Goal: Task Accomplishment & Management: Complete application form

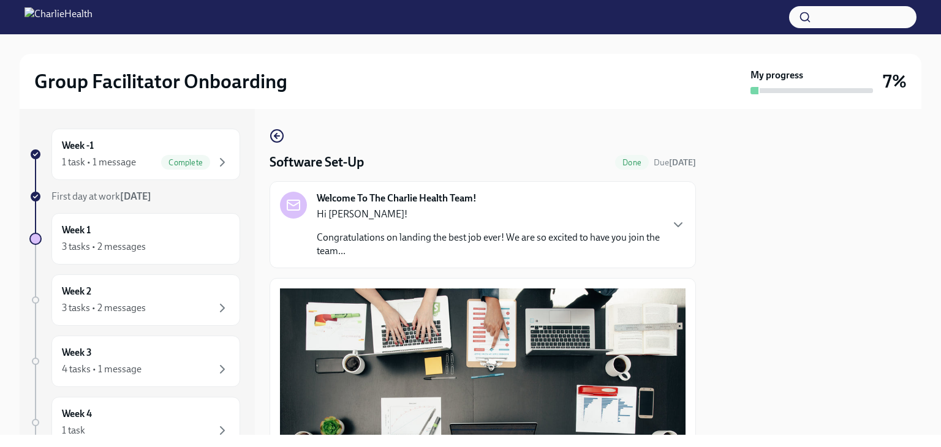
scroll to position [411, 0]
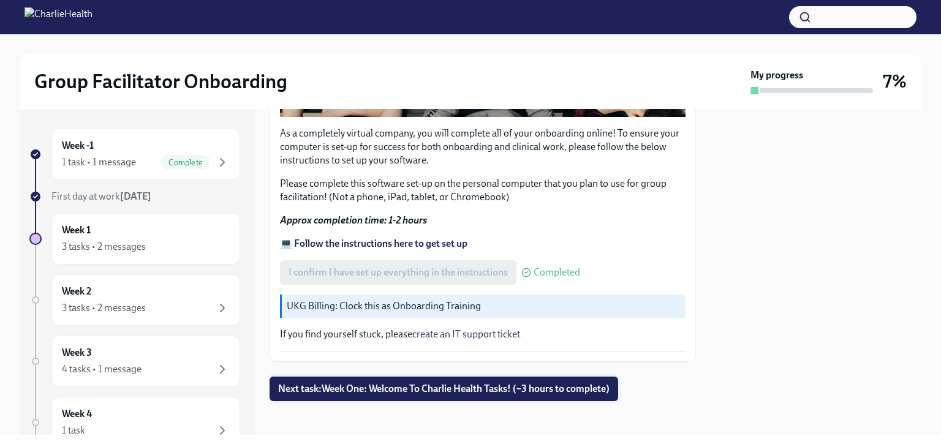
click at [457, 383] on span "Next task : Week One: Welcome To Charlie Health Tasks! (~3 hours to complete)" at bounding box center [444, 389] width 332 height 12
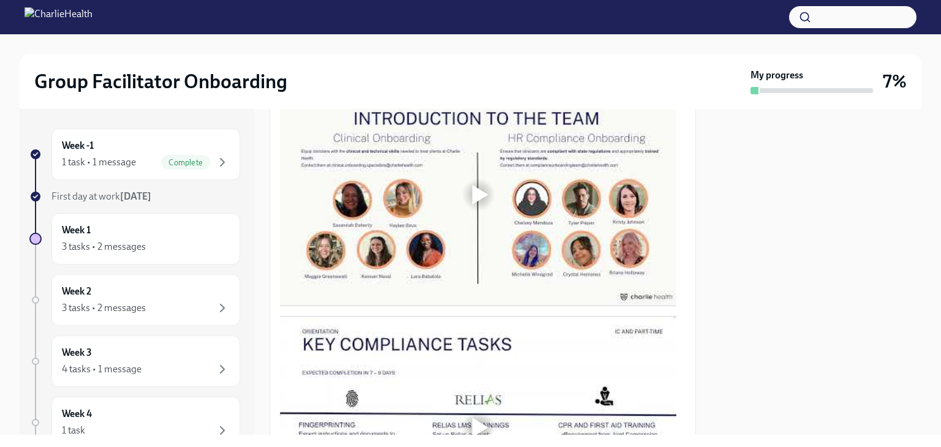
scroll to position [674, 0]
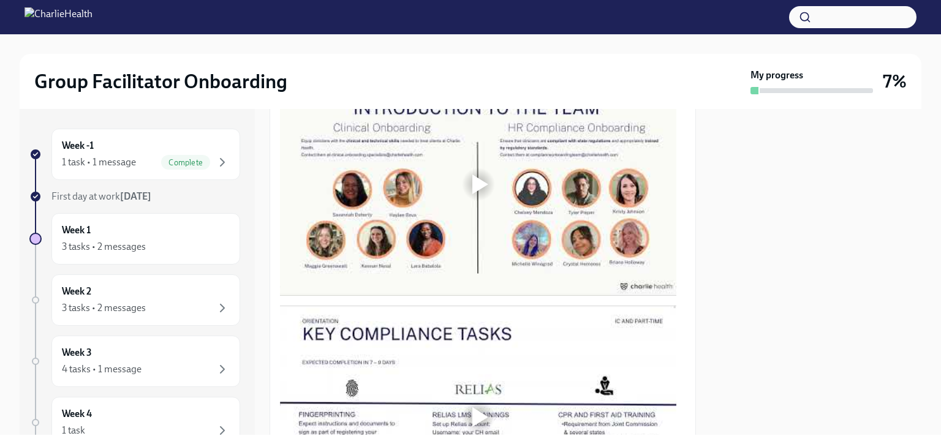
click at [476, 176] on div at bounding box center [480, 185] width 16 height 20
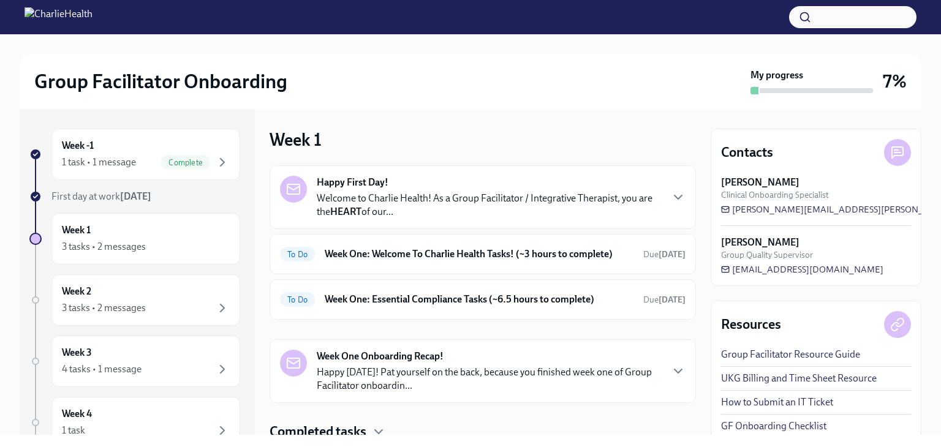
scroll to position [44, 0]
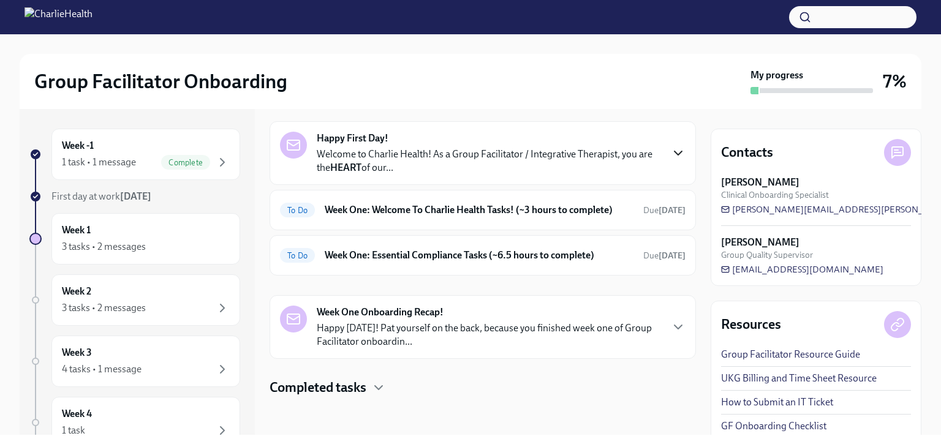
click at [675, 153] on icon "button" at bounding box center [678, 153] width 7 height 4
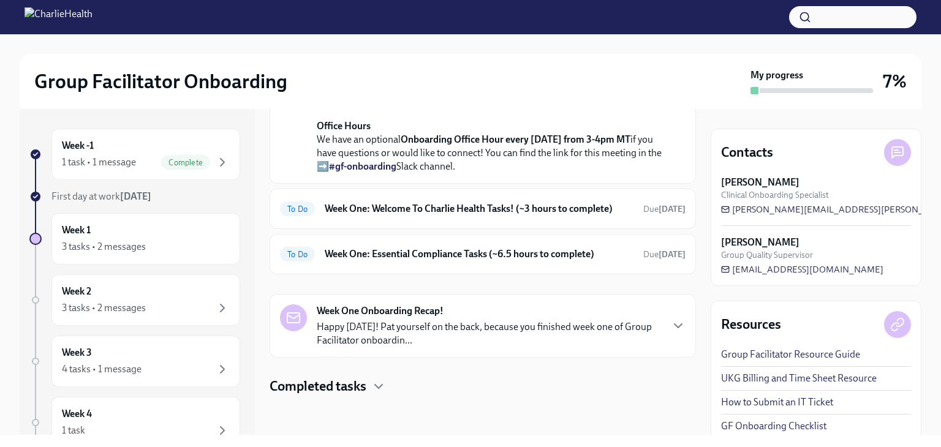
scroll to position [560, 0]
click at [574, 207] on h6 "Week One: Welcome To Charlie Health Tasks! (~3 hours to complete)" at bounding box center [479, 208] width 309 height 13
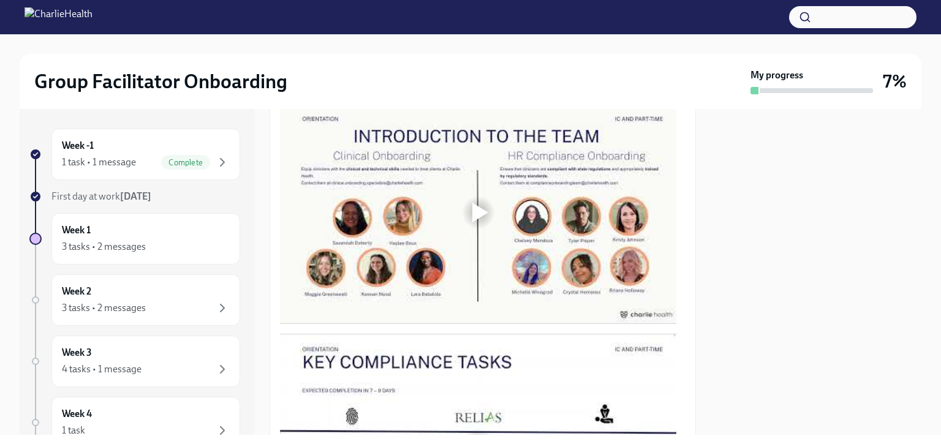
scroll to position [613, 0]
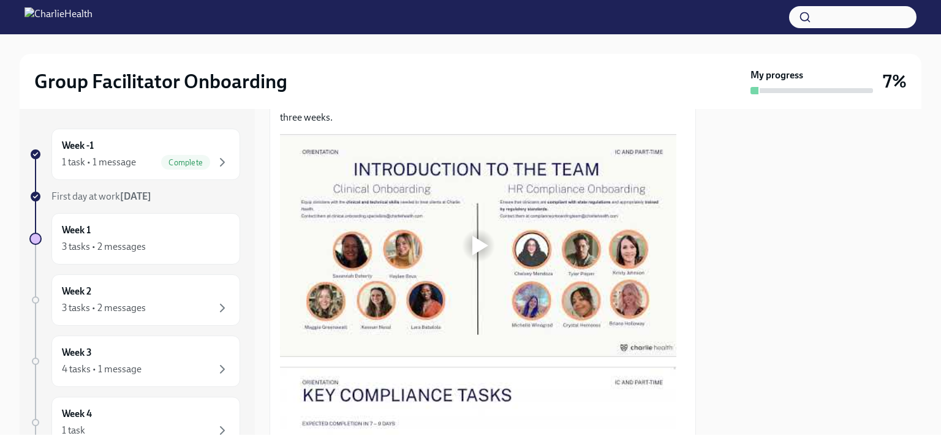
click at [471, 241] on div at bounding box center [478, 245] width 39 height 39
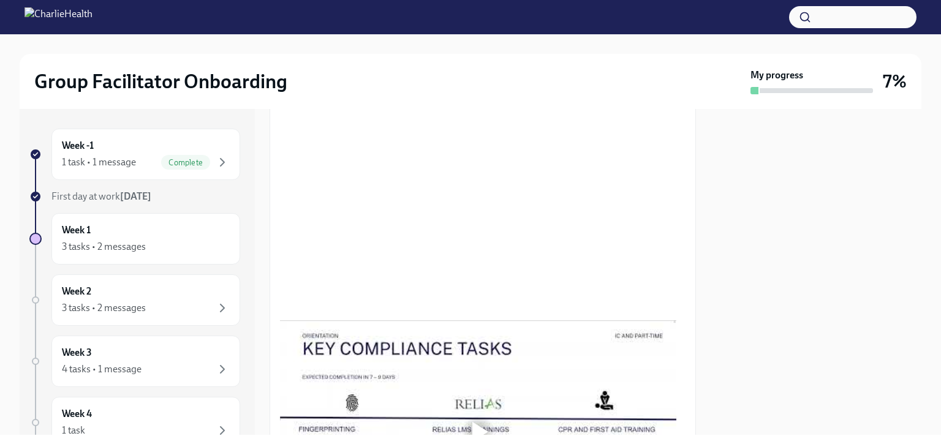
scroll to position [574, 0]
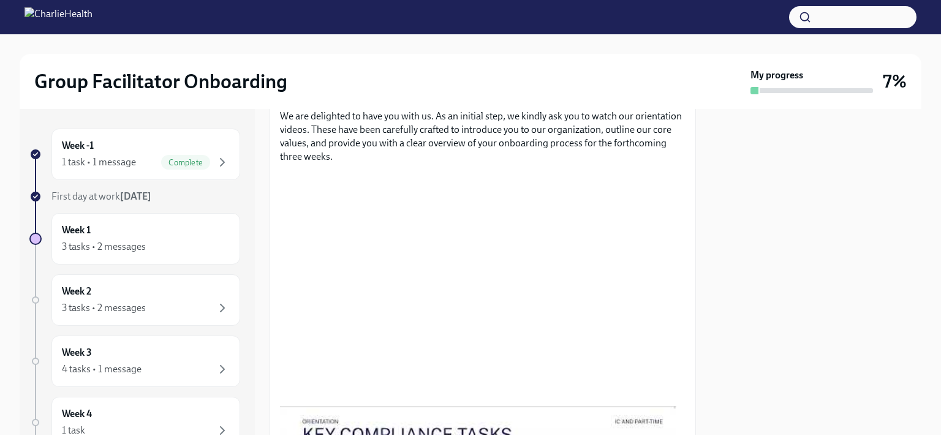
click at [796, 285] on div at bounding box center [816, 272] width 211 height 326
click at [848, 231] on div at bounding box center [816, 272] width 211 height 326
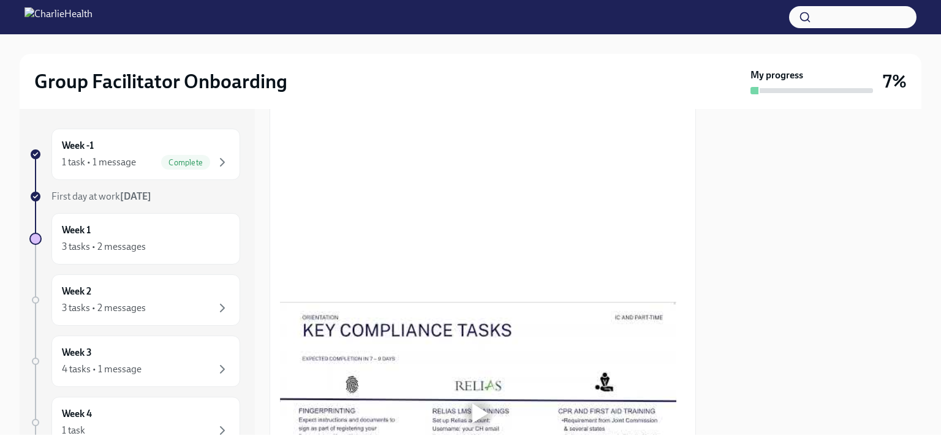
scroll to position [696, 0]
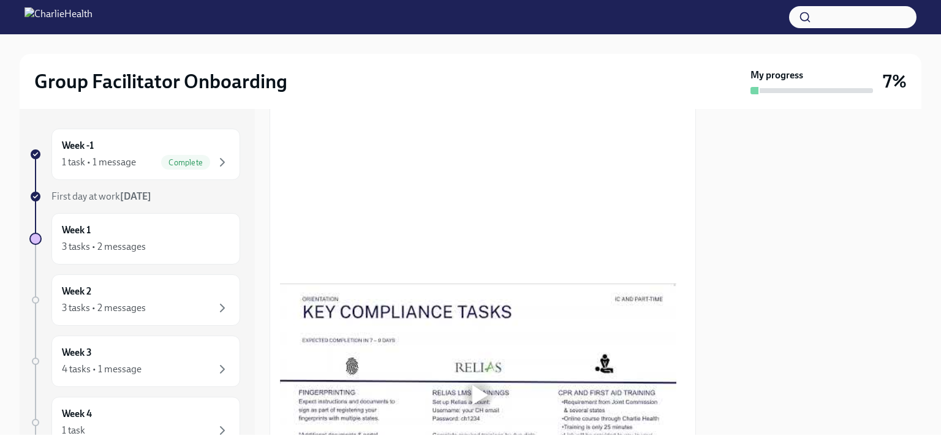
click at [480, 385] on div at bounding box center [480, 395] width 16 height 20
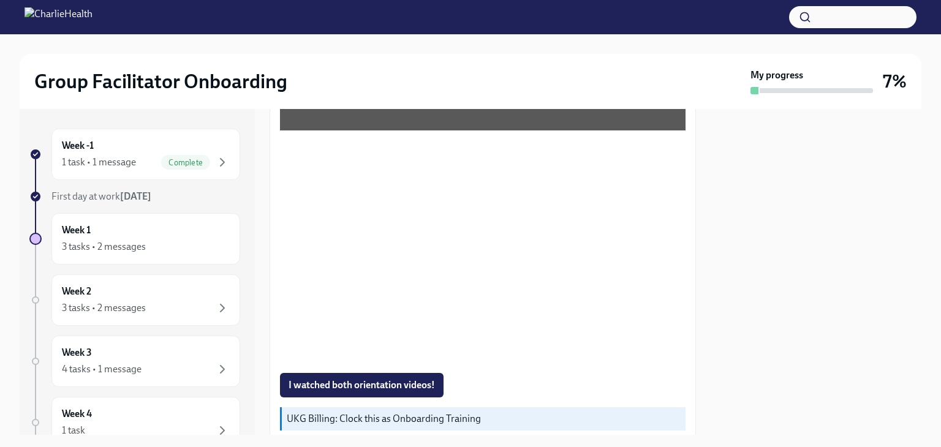
scroll to position [819, 0]
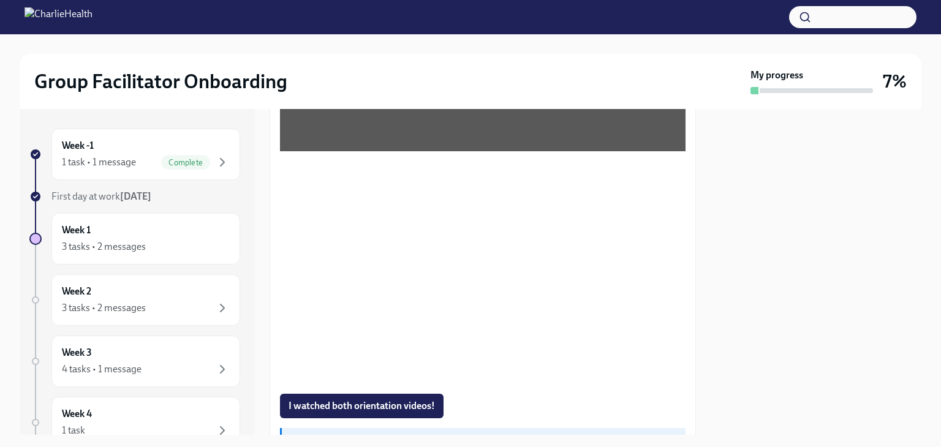
click at [793, 256] on div at bounding box center [816, 272] width 211 height 326
click at [805, 254] on div at bounding box center [816, 272] width 211 height 326
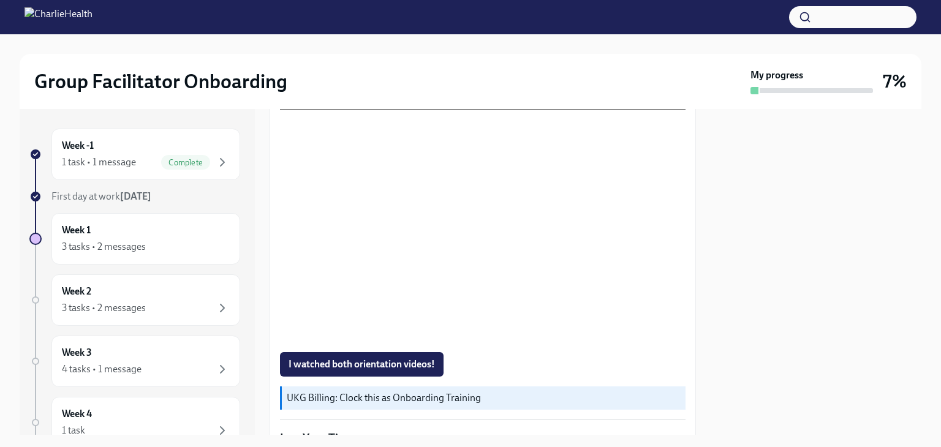
scroll to position [880, 0]
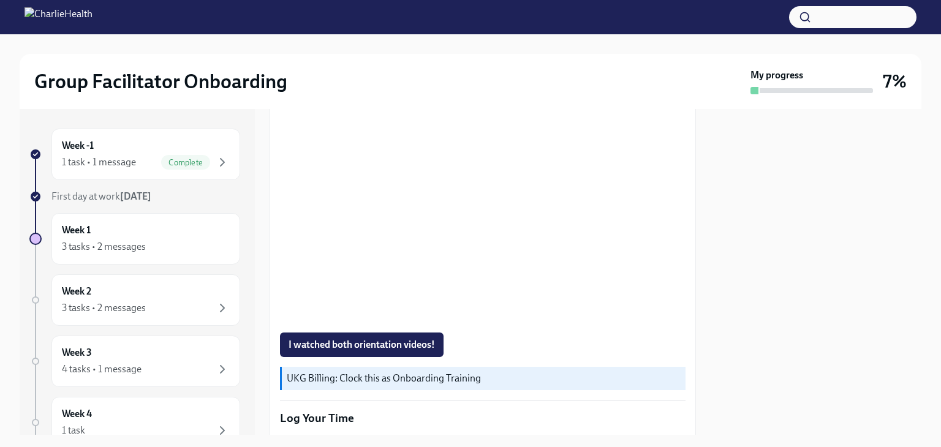
click at [808, 224] on div at bounding box center [816, 272] width 211 height 326
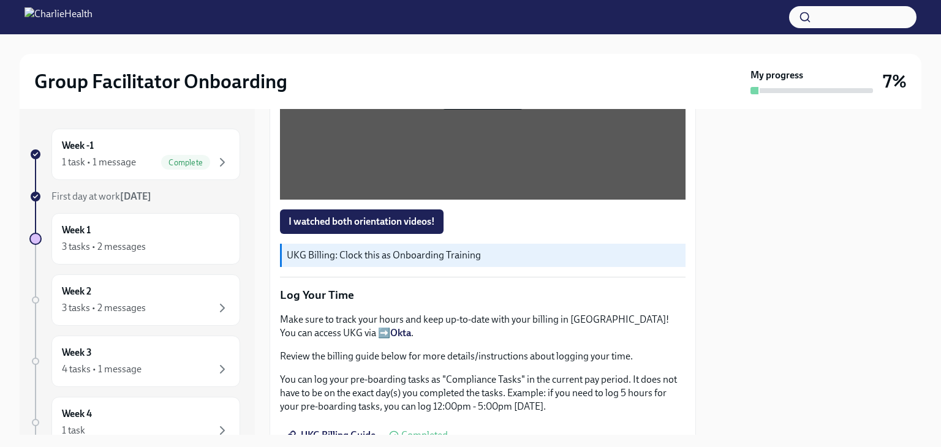
scroll to position [1064, 0]
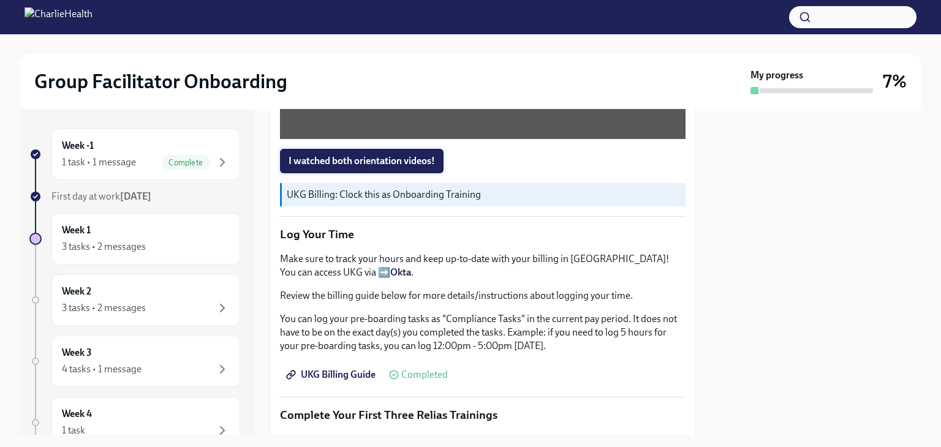
click at [349, 155] on span "I watched both orientation videos!" at bounding box center [362, 161] width 146 height 12
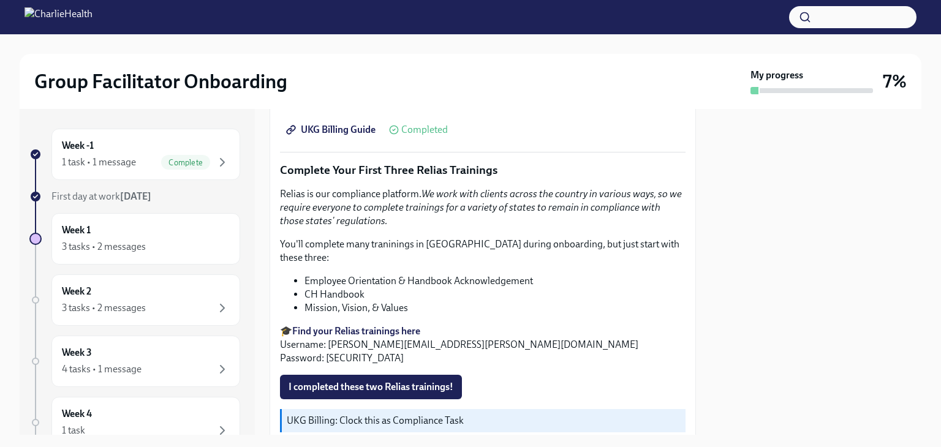
scroll to position [1370, 0]
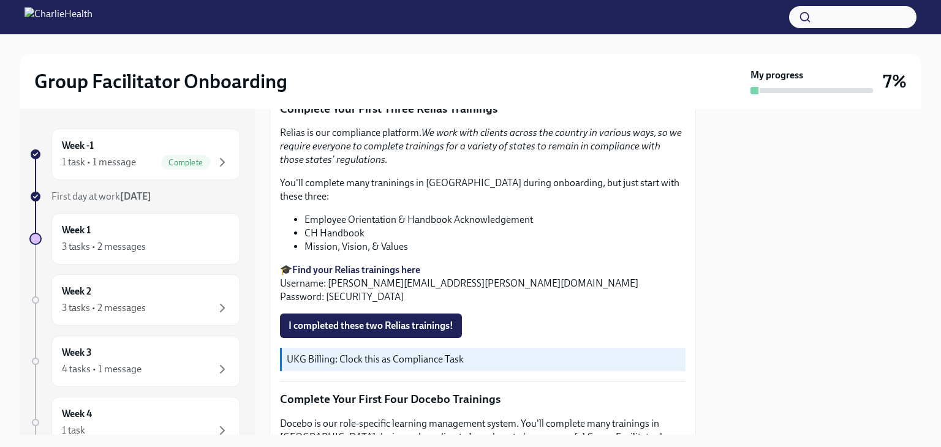
click at [369, 264] on strong "Find your Relias trainings here" at bounding box center [356, 270] width 128 height 12
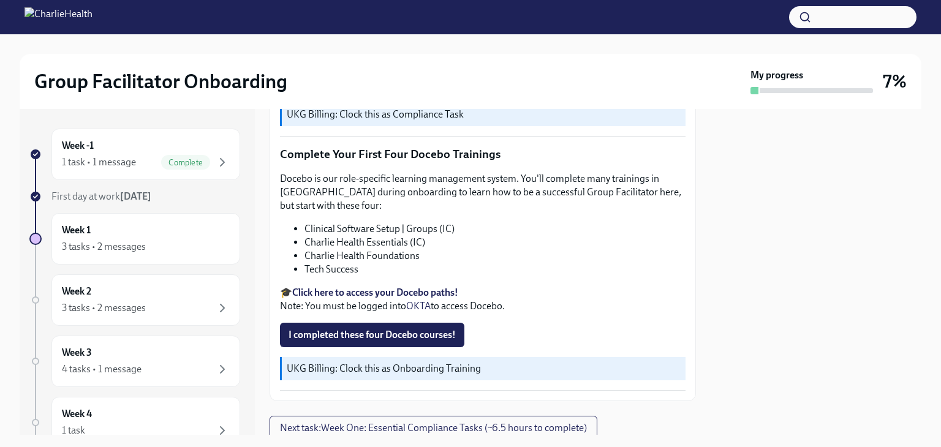
scroll to position [1432, 0]
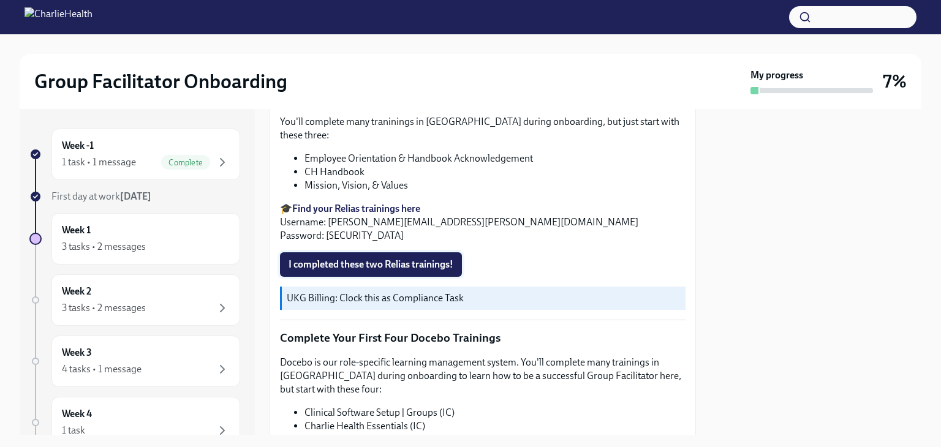
click at [363, 259] on span "I completed these two Relias trainings!" at bounding box center [371, 265] width 165 height 12
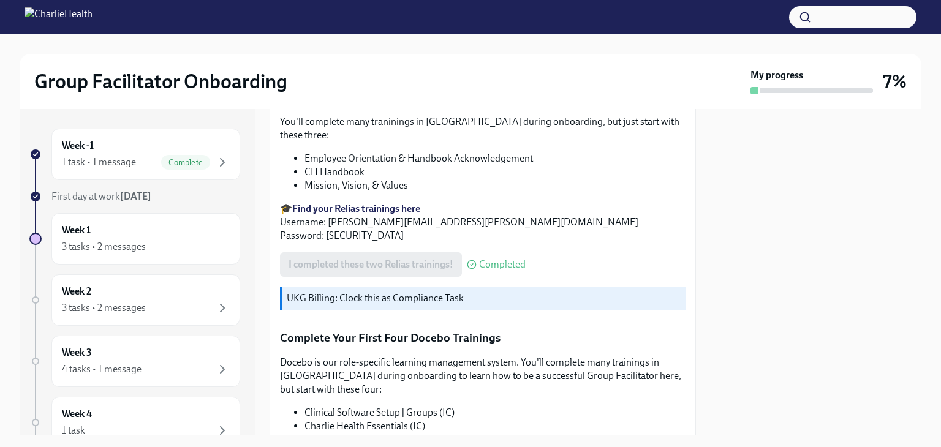
drag, startPoint x: 542, startPoint y: 224, endPoint x: 661, endPoint y: 71, distance: 193.4
click at [661, 71] on div "Group Facilitator Onboarding" at bounding box center [389, 81] width 711 height 25
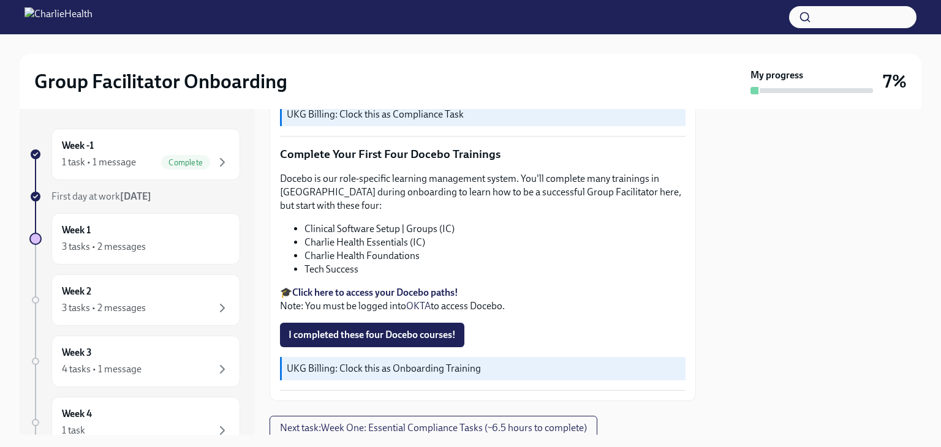
scroll to position [1640, 0]
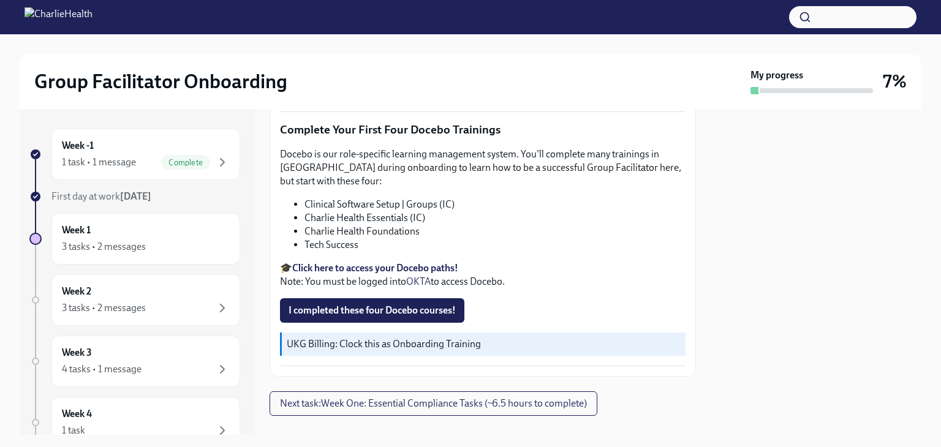
click at [392, 262] on strong "Click here to access your Docebo paths!" at bounding box center [375, 268] width 166 height 12
click at [404, 305] on span "I completed these four Docebo courses!" at bounding box center [372, 311] width 167 height 12
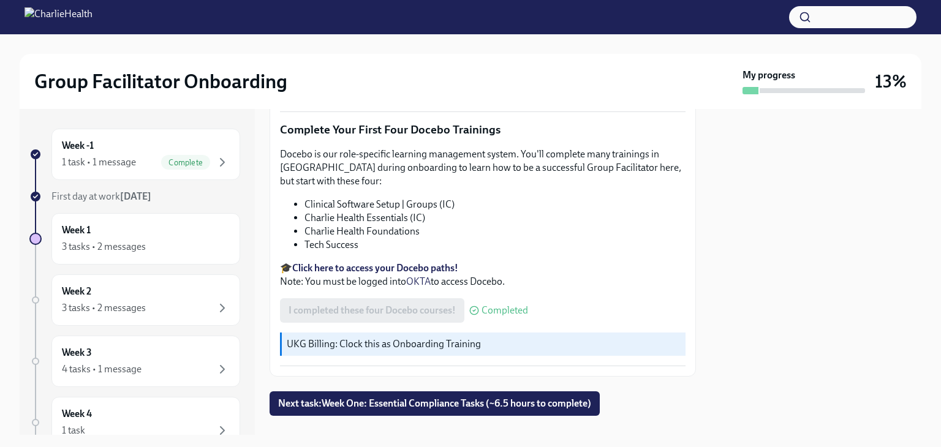
drag, startPoint x: 423, startPoint y: 379, endPoint x: 524, endPoint y: 346, distance: 106.6
click at [423, 398] on span "Next task : Week One: Essential Compliance Tasks (~6.5 hours to complete)" at bounding box center [434, 404] width 313 height 12
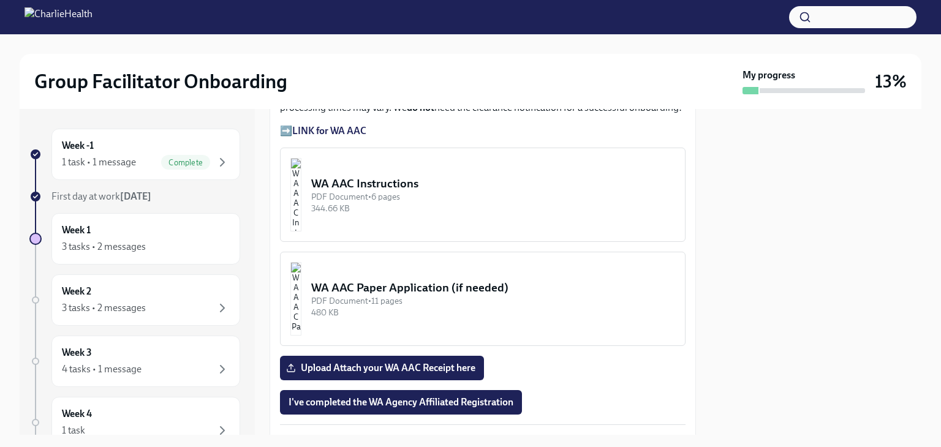
scroll to position [981, 0]
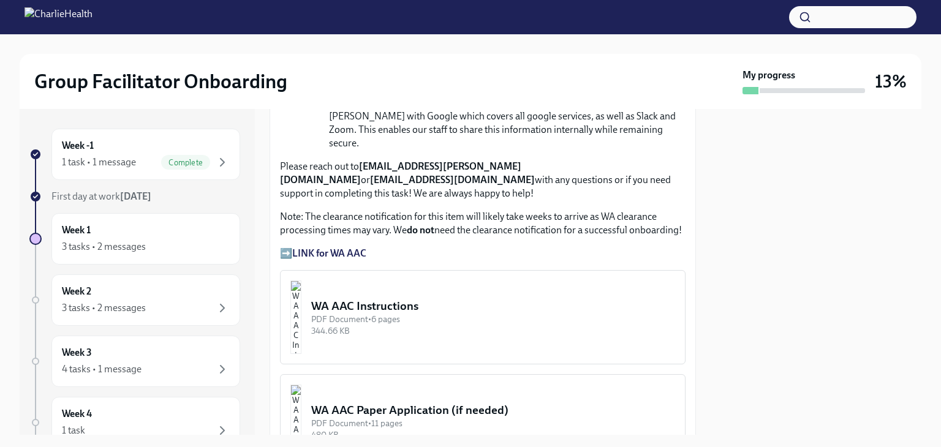
click at [334, 248] on strong "LINK for WA AAC" at bounding box center [329, 254] width 74 height 12
click at [370, 298] on div "WA AAC Instructions" at bounding box center [493, 306] width 364 height 16
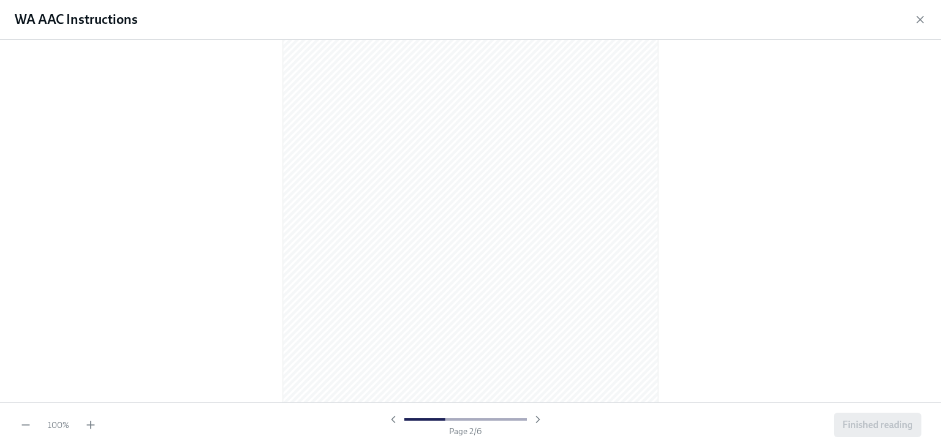
scroll to position [490, 0]
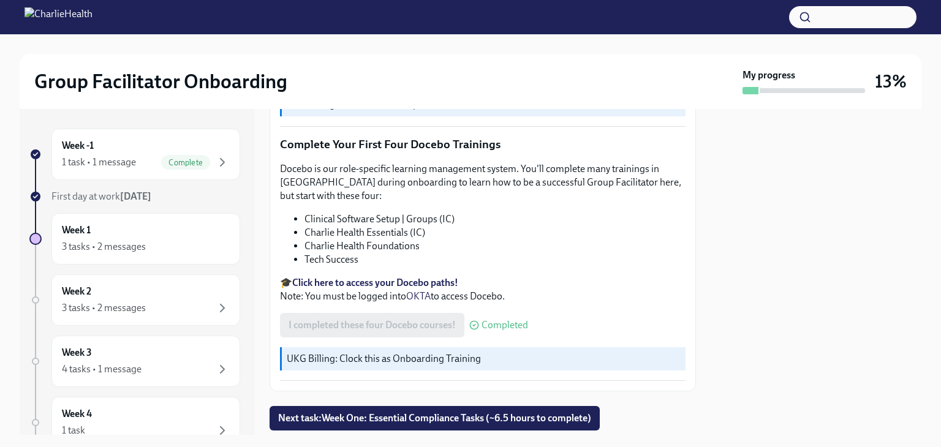
scroll to position [1640, 0]
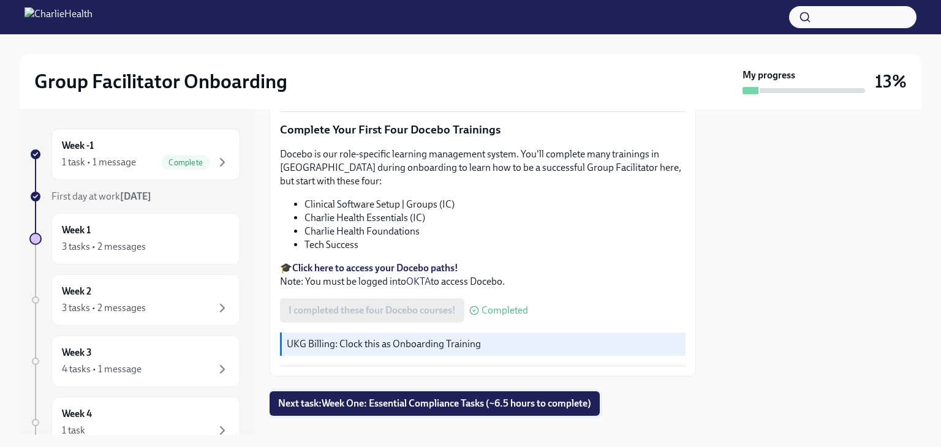
click at [479, 398] on span "Next task : Week One: Essential Compliance Tasks (~6.5 hours to complete)" at bounding box center [434, 404] width 313 height 12
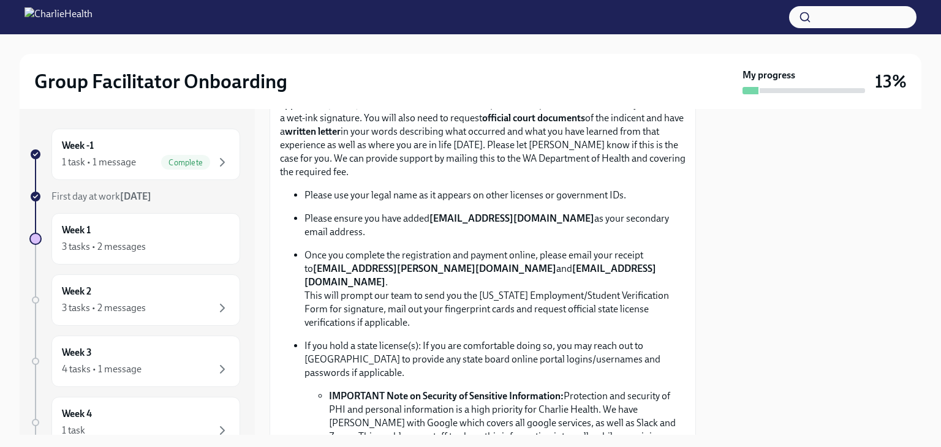
scroll to position [674, 0]
drag, startPoint x: 563, startPoint y: 211, endPoint x: 434, endPoint y: 213, distance: 129.3
click at [434, 213] on strong "newlicense@charliehealth.com" at bounding box center [512, 218] width 165 height 12
copy strong "newlicense@charliehealth.com"
click at [816, 258] on div at bounding box center [816, 272] width 211 height 326
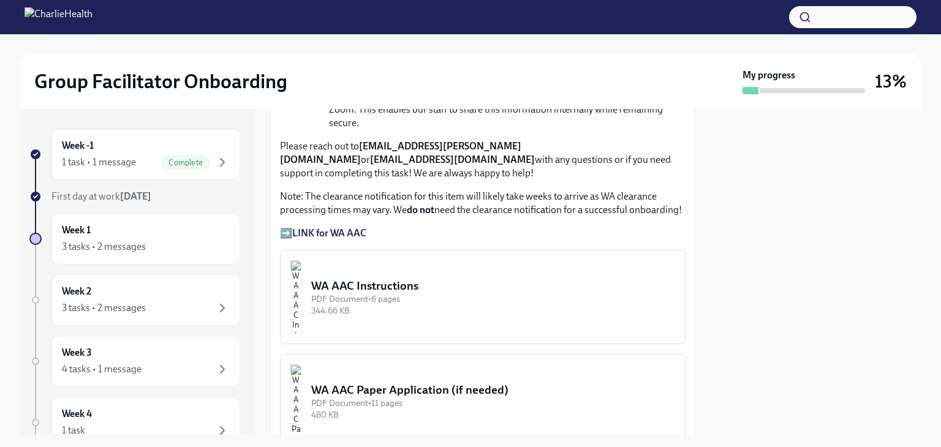
scroll to position [1042, 0]
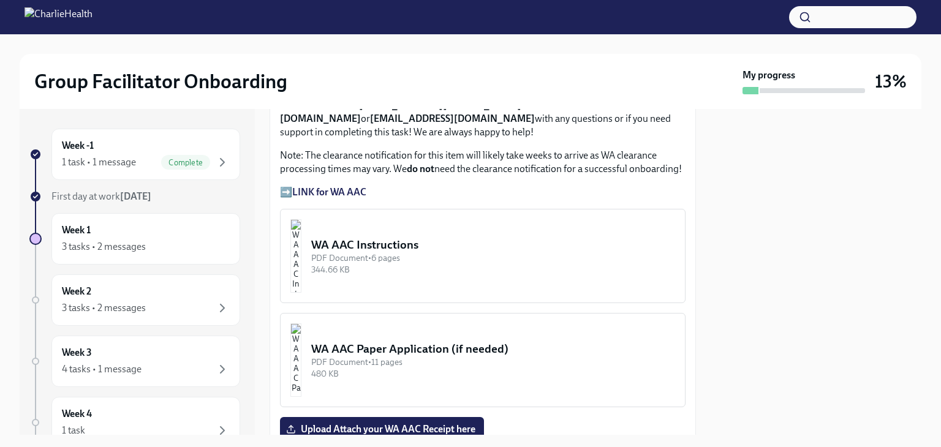
click at [302, 219] on img "button" at bounding box center [295, 256] width 11 height 74
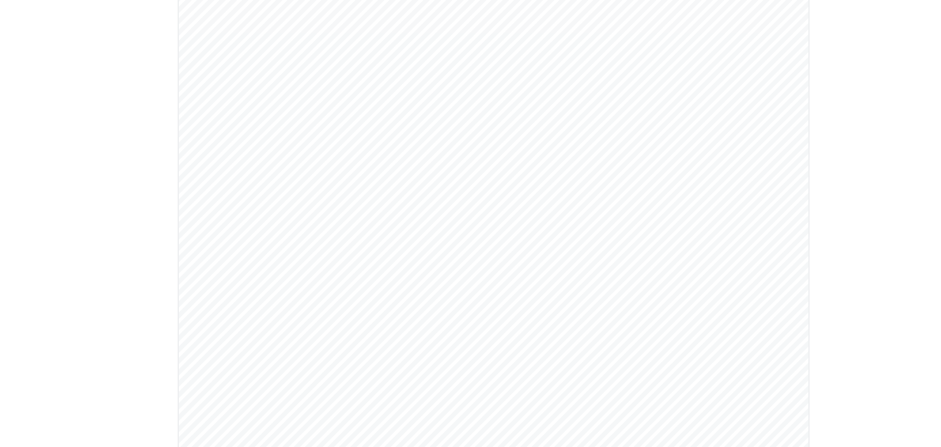
scroll to position [2556, 0]
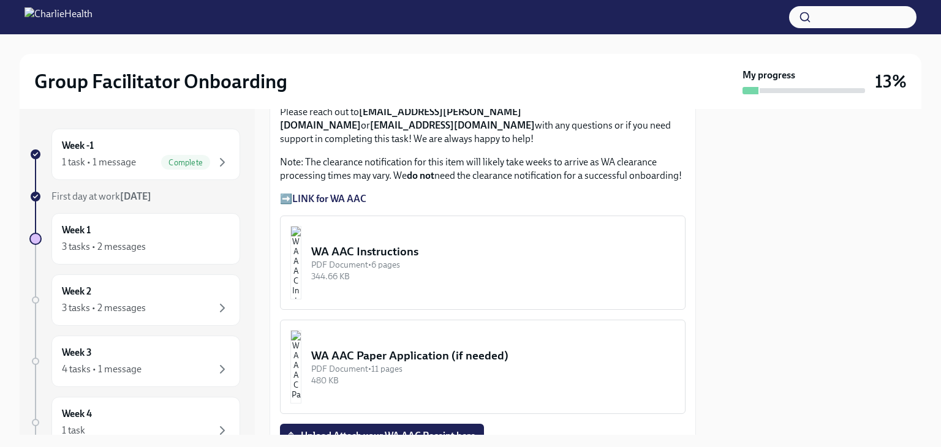
scroll to position [1039, 0]
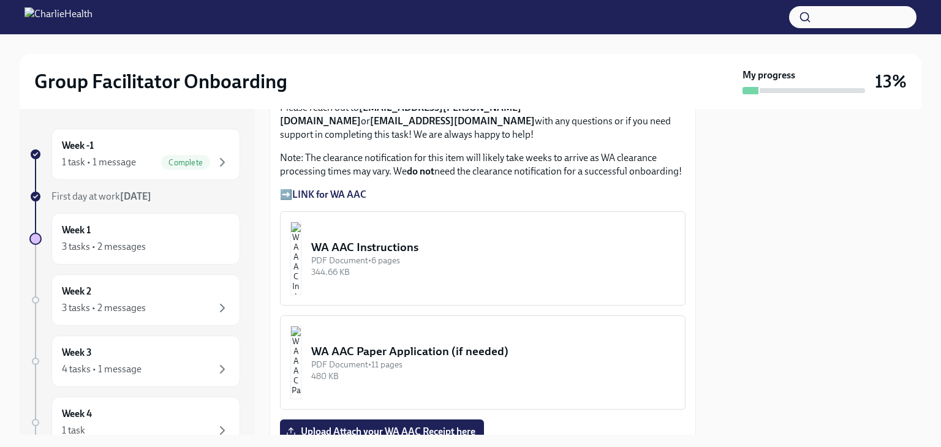
click at [461, 240] on div "WA AAC Instructions" at bounding box center [493, 248] width 364 height 16
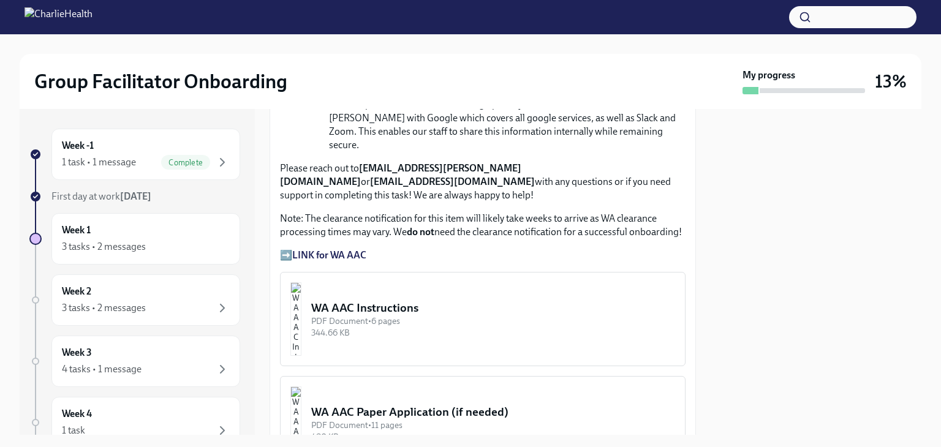
scroll to position [953, 0]
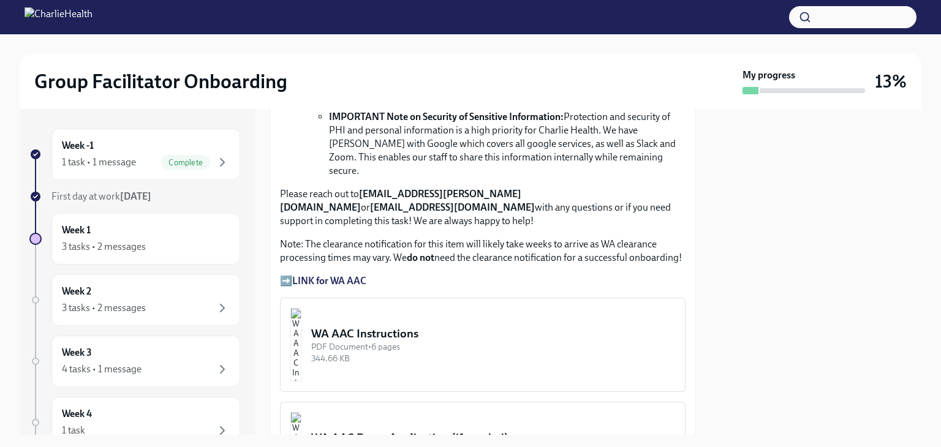
click at [363, 336] on button "WA AAC Instructions PDF Document • 6 pages 344.66 KB" at bounding box center [483, 345] width 406 height 94
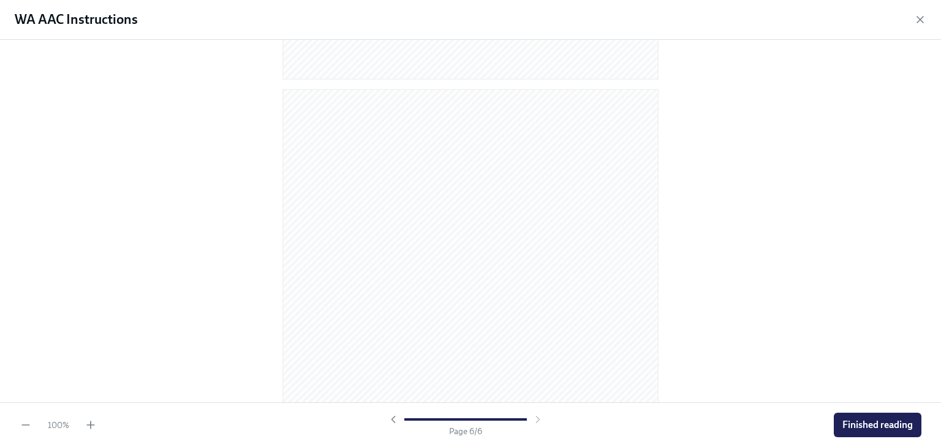
scroll to position [2506, 0]
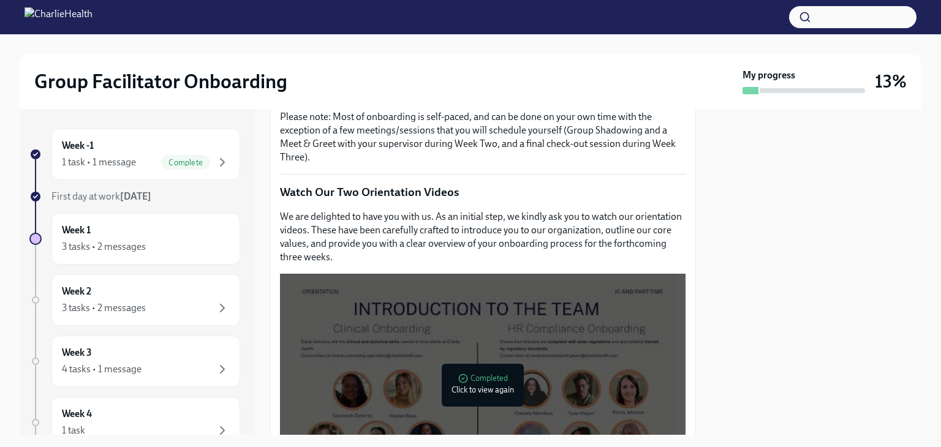
scroll to position [613, 0]
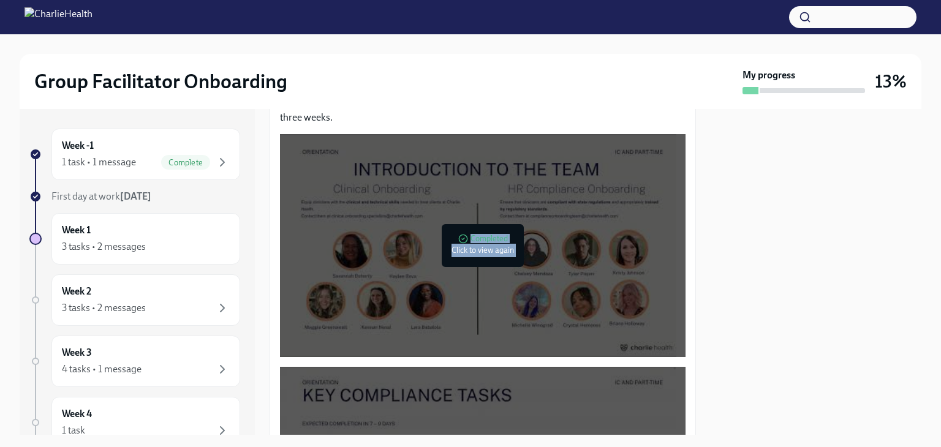
drag, startPoint x: 704, startPoint y: 276, endPoint x: 707, endPoint y: 369, distance: 93.2
click at [707, 369] on div "Week -1 1 task • 1 message Complete First day at work Sep 2nd Week 1 3 tasks • …" at bounding box center [471, 272] width 902 height 326
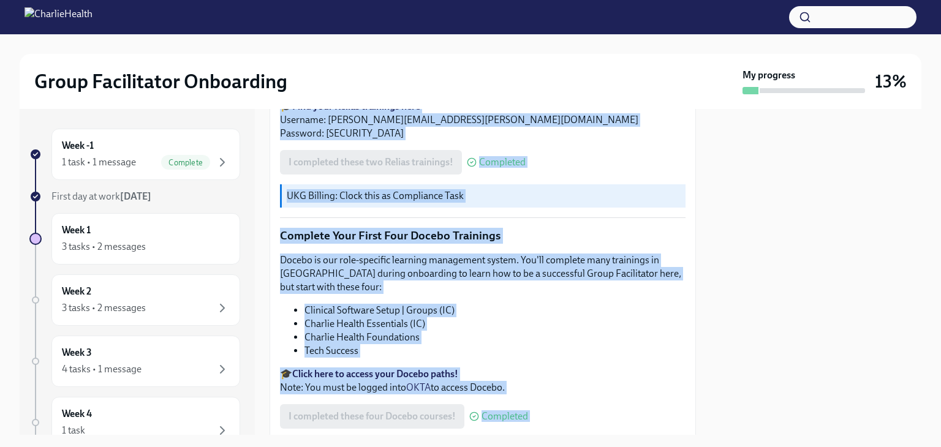
scroll to position [1640, 0]
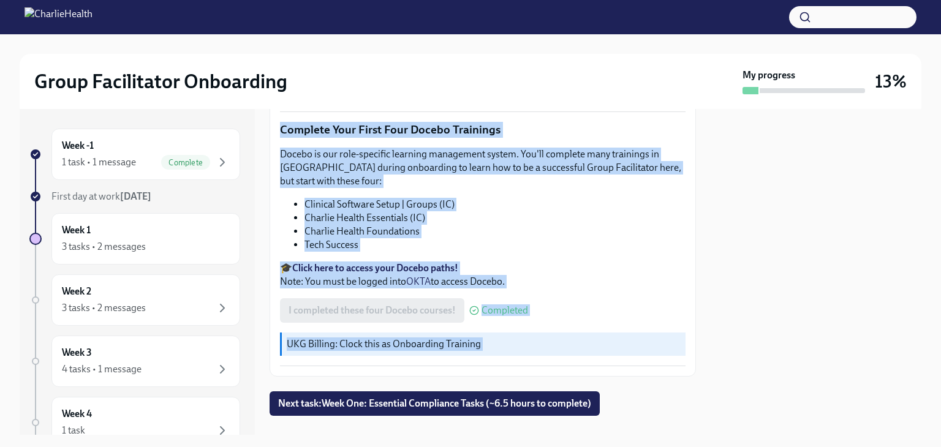
click at [614, 225] on li "Charlie Health Foundations" at bounding box center [495, 231] width 381 height 13
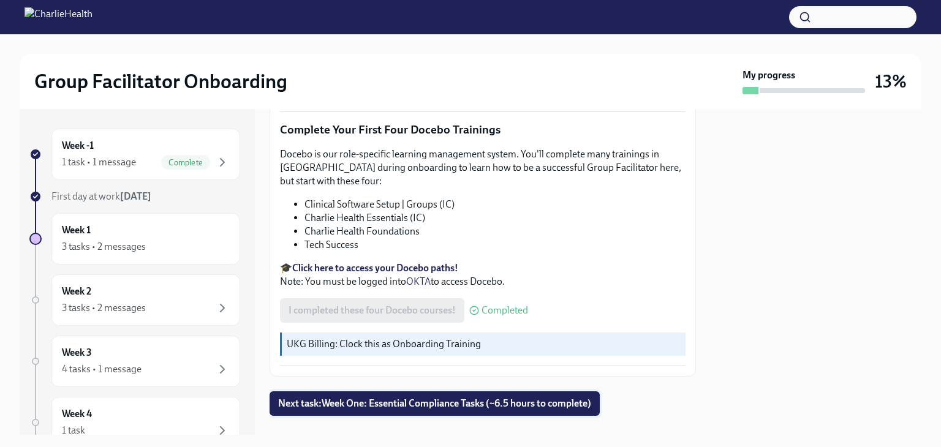
click at [424, 398] on span "Next task : Week One: Essential Compliance Tasks (~6.5 hours to complete)" at bounding box center [434, 404] width 313 height 12
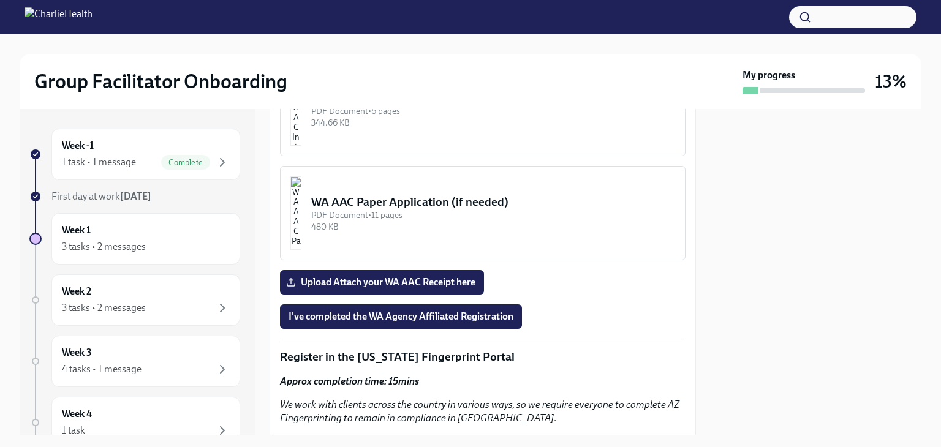
scroll to position [1210, 0]
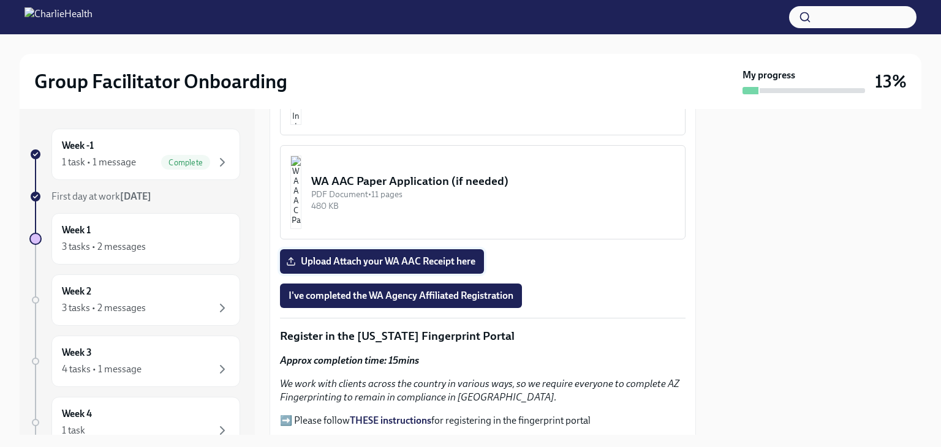
click at [428, 256] on span "Upload Attach your WA AAC Receipt here" at bounding box center [382, 262] width 187 height 12
click at [0, 0] on input "Upload Attach your WA AAC Receipt here" at bounding box center [0, 0] width 0 height 0
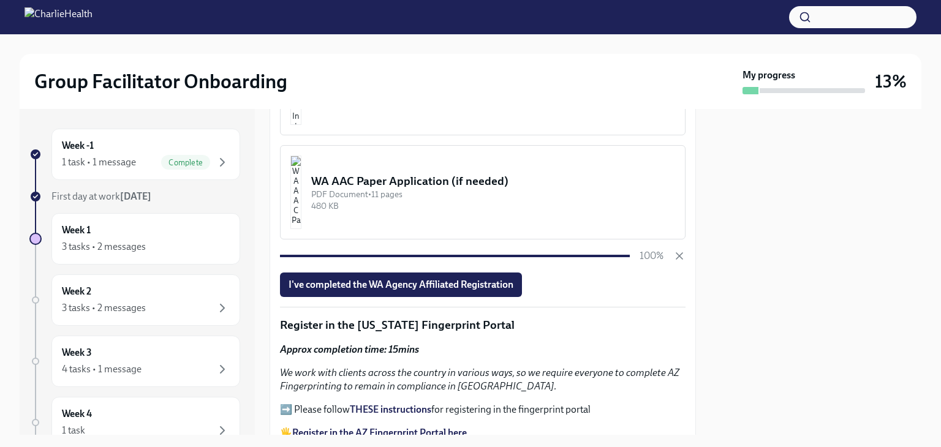
scroll to position [958, 0]
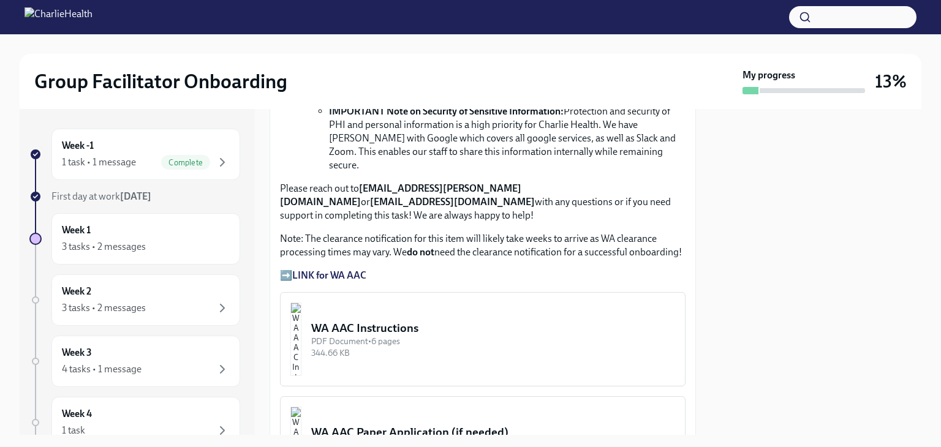
click at [404, 336] on div "PDF Document • 6 pages" at bounding box center [493, 342] width 364 height 12
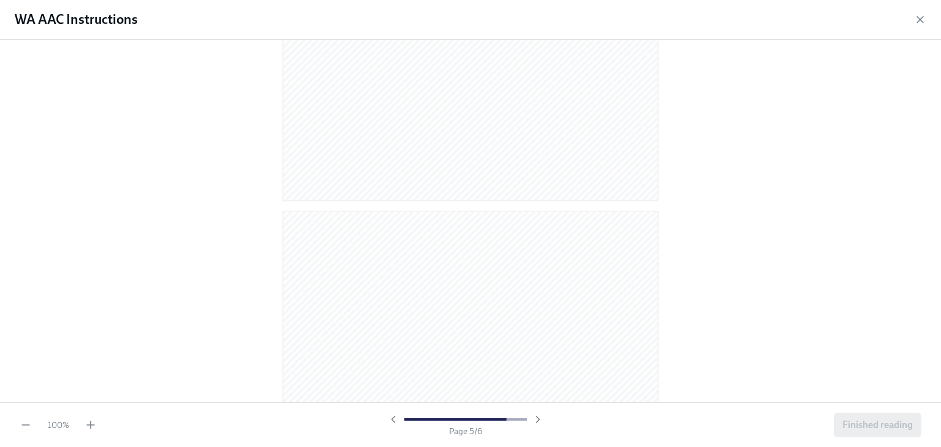
scroll to position [2624, 0]
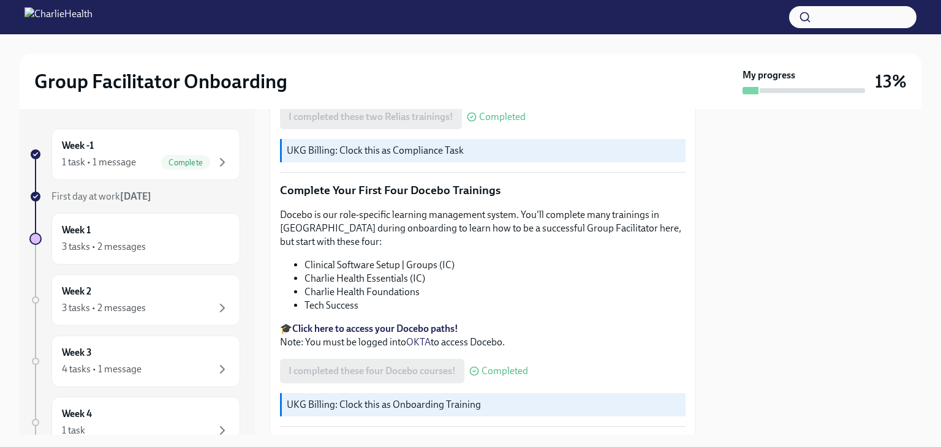
scroll to position [1640, 0]
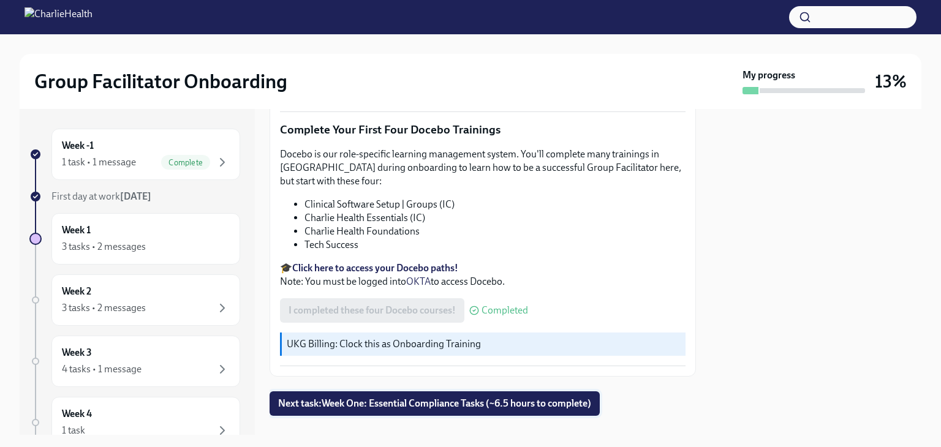
click at [522, 398] on span "Next task : Week One: Essential Compliance Tasks (~6.5 hours to complete)" at bounding box center [434, 404] width 313 height 12
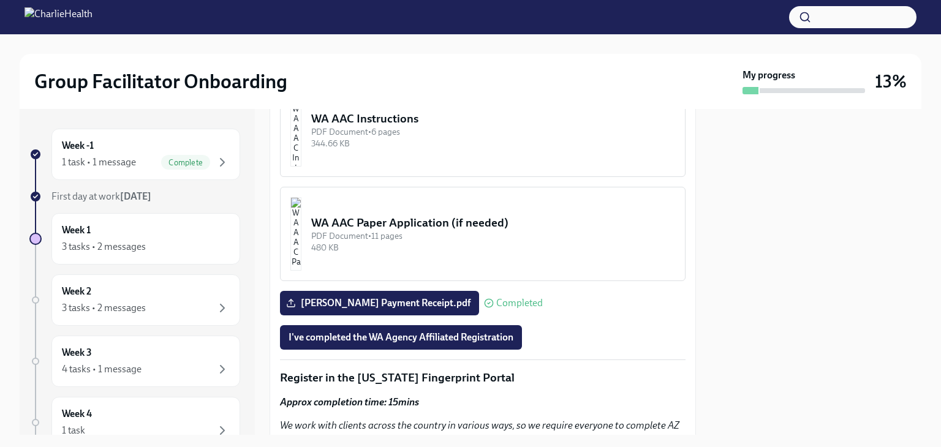
scroll to position [1205, 0]
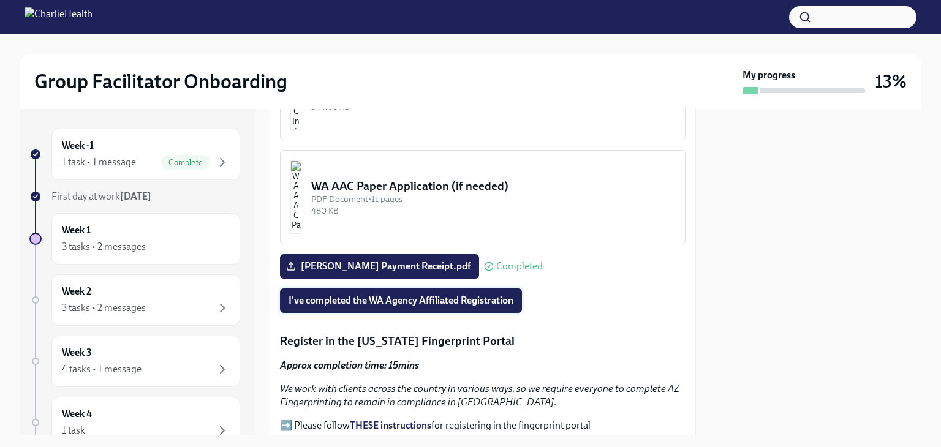
click at [474, 295] on span "I've completed the WA Agency Affiliated Registration" at bounding box center [401, 301] width 225 height 12
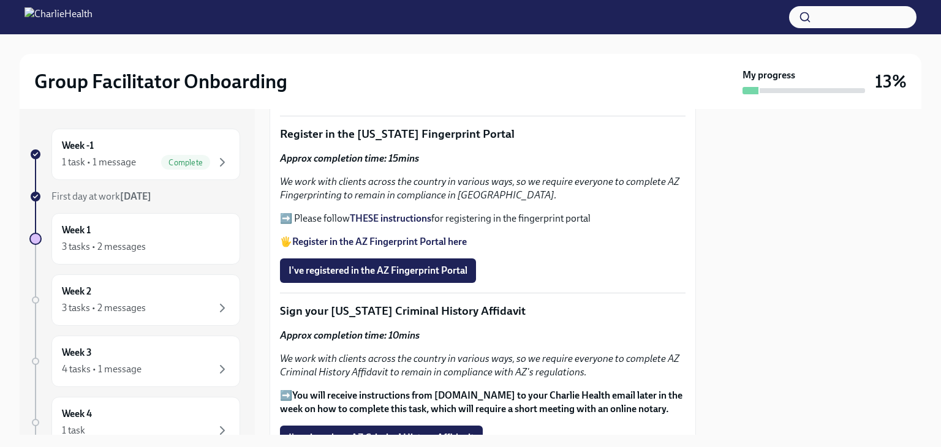
scroll to position [1407, 0]
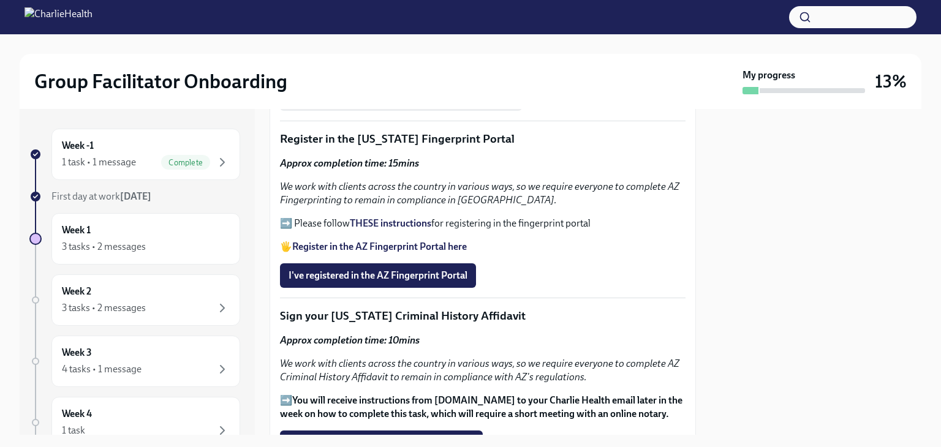
click at [381, 241] on strong "Register in the AZ Fingerprint Portal here" at bounding box center [379, 247] width 175 height 12
click at [384, 218] on strong "THESE instructions" at bounding box center [391, 224] width 82 height 12
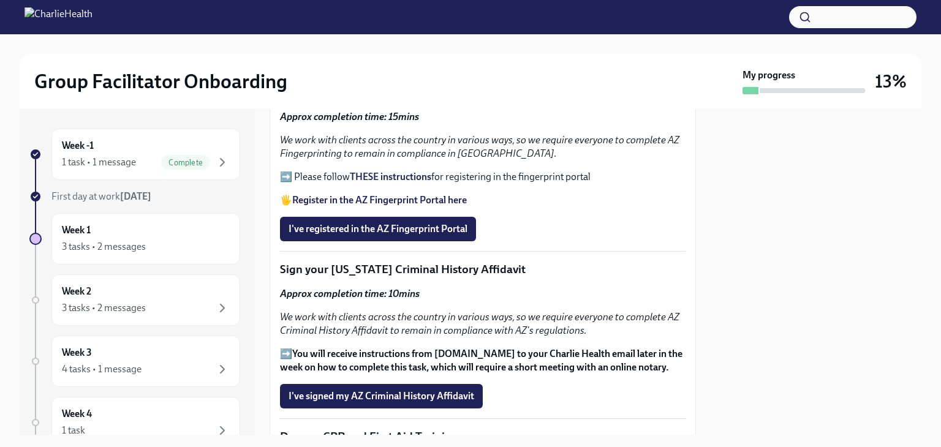
scroll to position [1446, 0]
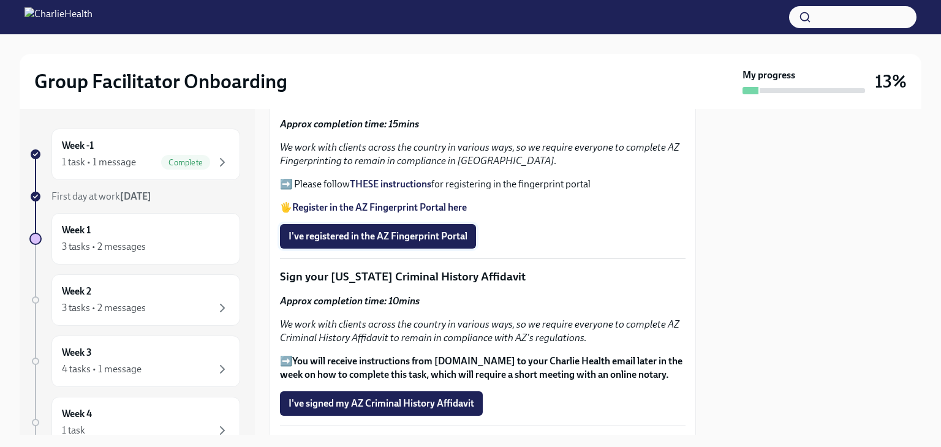
click at [458, 230] on span "I've registered in the AZ Fingerprint Portal" at bounding box center [378, 236] width 179 height 12
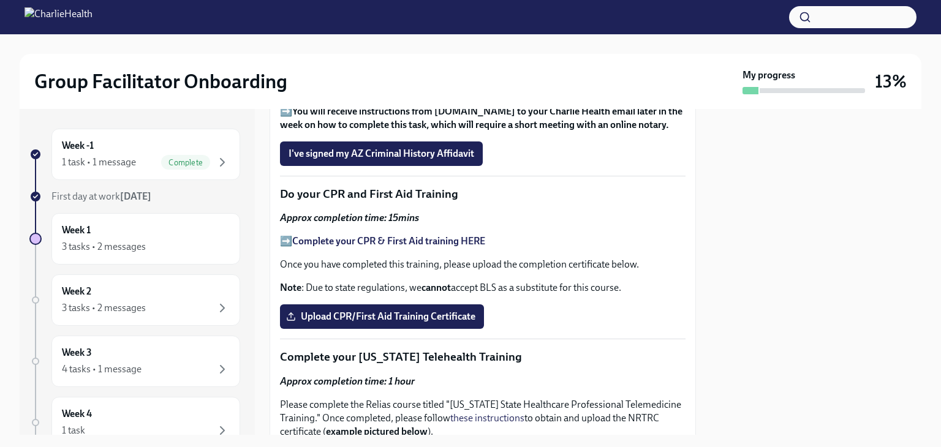
scroll to position [1685, 0]
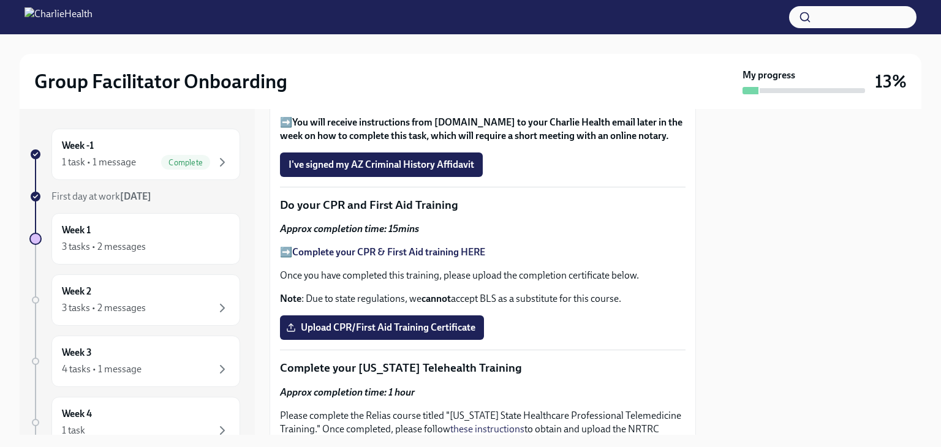
click at [426, 246] on strong "Complete your CPR & First Aid training HERE" at bounding box center [388, 252] width 193 height 12
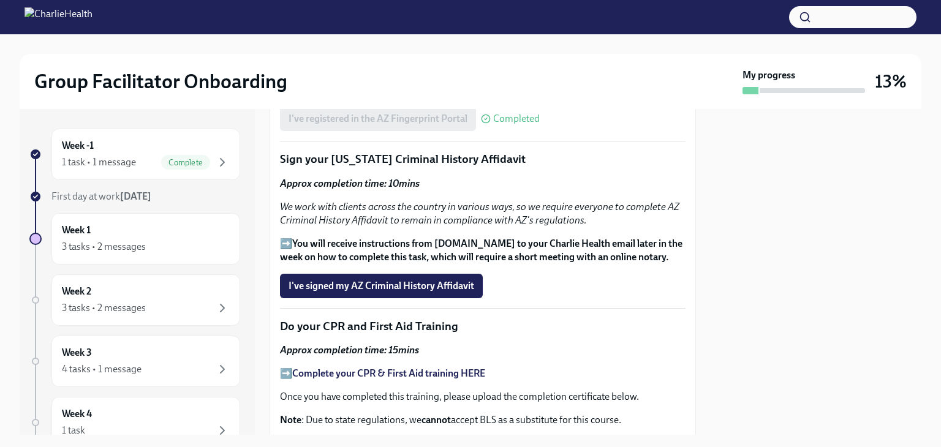
scroll to position [1585, 0]
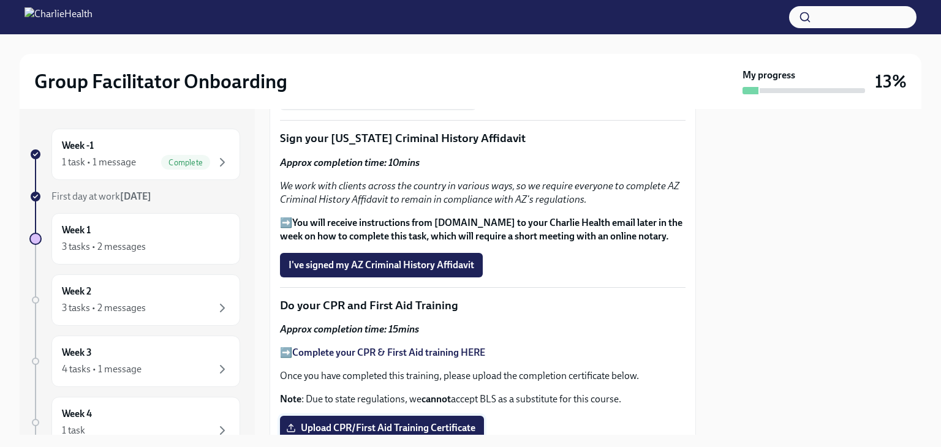
click at [442, 422] on span "Upload CPR/First Aid Training Certificate" at bounding box center [382, 428] width 187 height 12
click at [0, 0] on input "Upload CPR/First Aid Training Certificate" at bounding box center [0, 0] width 0 height 0
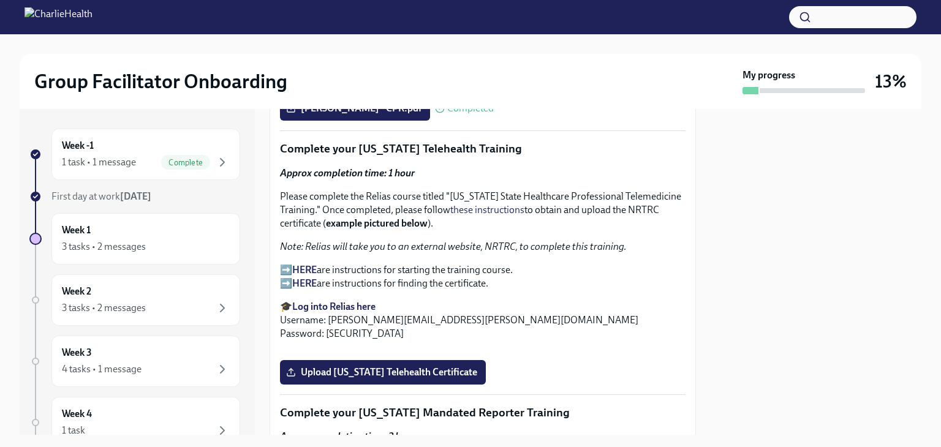
scroll to position [1910, 0]
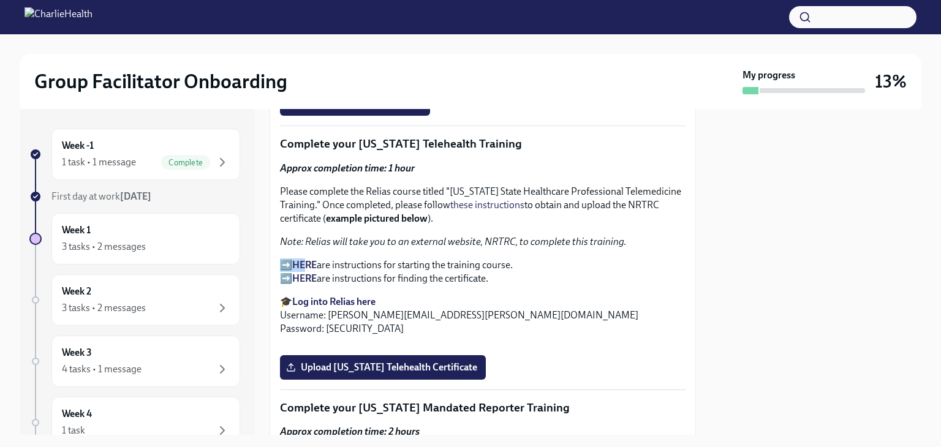
drag, startPoint x: 283, startPoint y: 231, endPoint x: 306, endPoint y: 235, distance: 23.6
click at [306, 259] on p "➡️ HERE are instructions for starting the training course. ➡️ HERE are instruct…" at bounding box center [483, 272] width 406 height 27
click at [306, 259] on strong "HERE" at bounding box center [304, 265] width 25 height 12
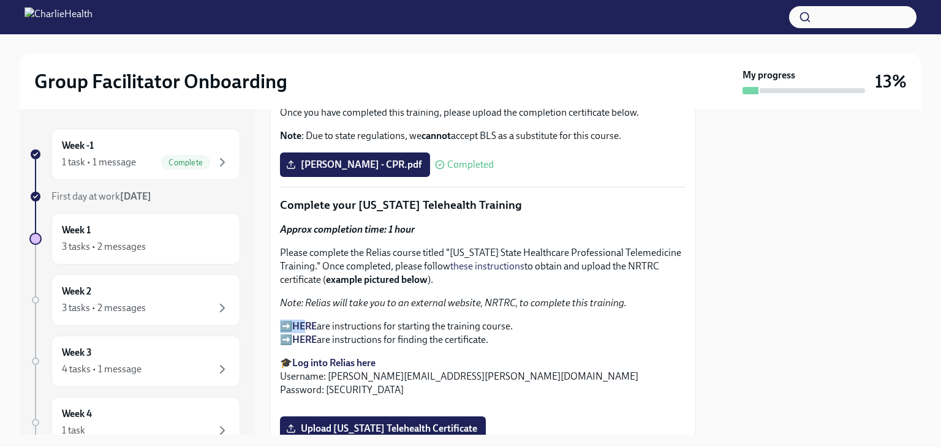
click at [313, 334] on strong "HERE" at bounding box center [304, 340] width 25 height 12
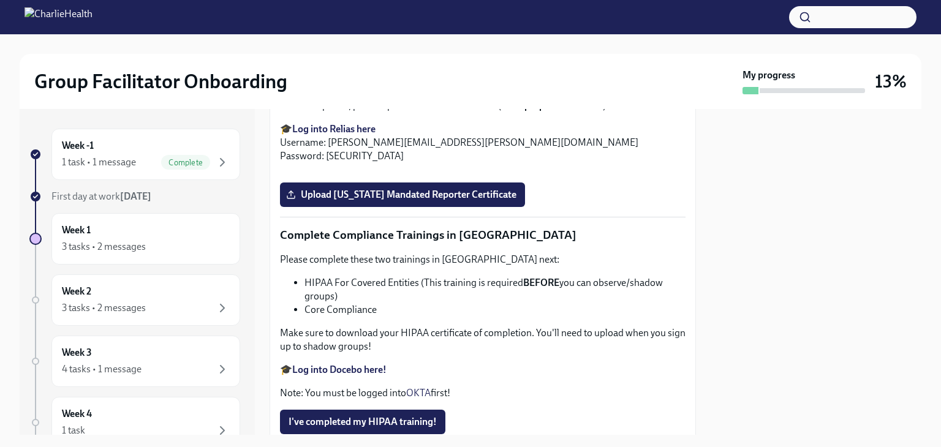
scroll to position [2277, 0]
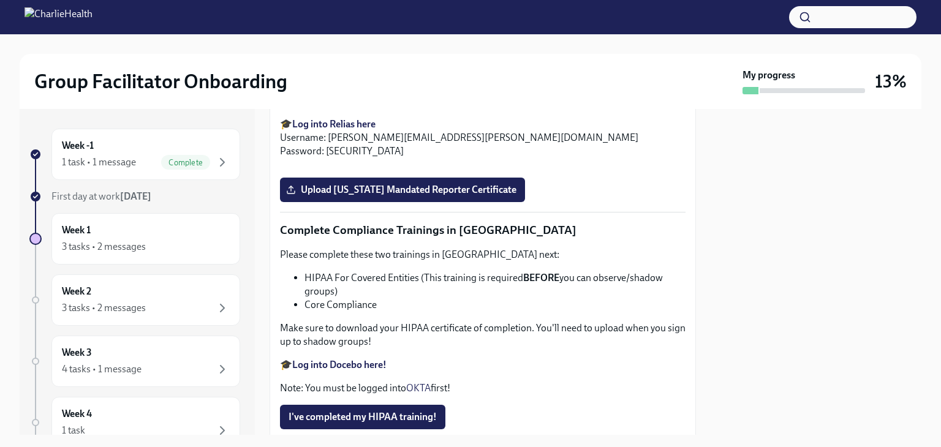
click at [393, 6] on span "Upload Washington Telehealth Certificate" at bounding box center [383, 0] width 189 height 12
click at [0, 0] on input "Upload Washington Telehealth Certificate" at bounding box center [0, 0] width 0 height 0
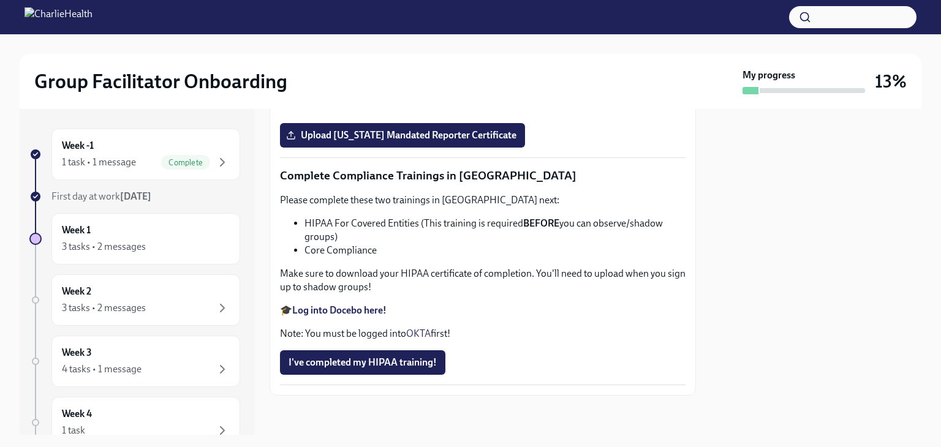
scroll to position [2897, 0]
drag, startPoint x: 621, startPoint y: 307, endPoint x: 845, endPoint y: 293, distance: 224.7
click at [845, 293] on div at bounding box center [816, 272] width 211 height 326
click at [444, 142] on span "Upload Pennsylvania Mandated Reporter Certificate" at bounding box center [403, 135] width 228 height 12
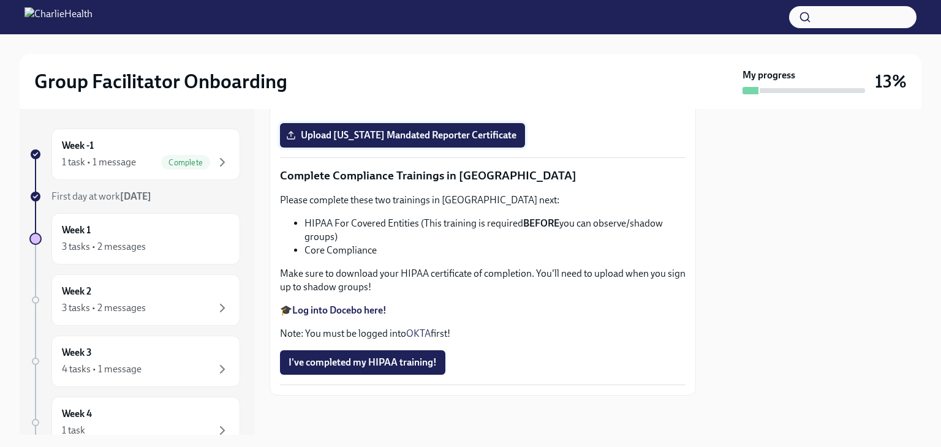
click at [0, 0] on input "Upload Pennsylvania Mandated Reporter Certificate" at bounding box center [0, 0] width 0 height 0
click at [346, 309] on strong "Log into Docebo here!" at bounding box center [339, 311] width 94 height 12
